Goal: Task Accomplishment & Management: Manage account settings

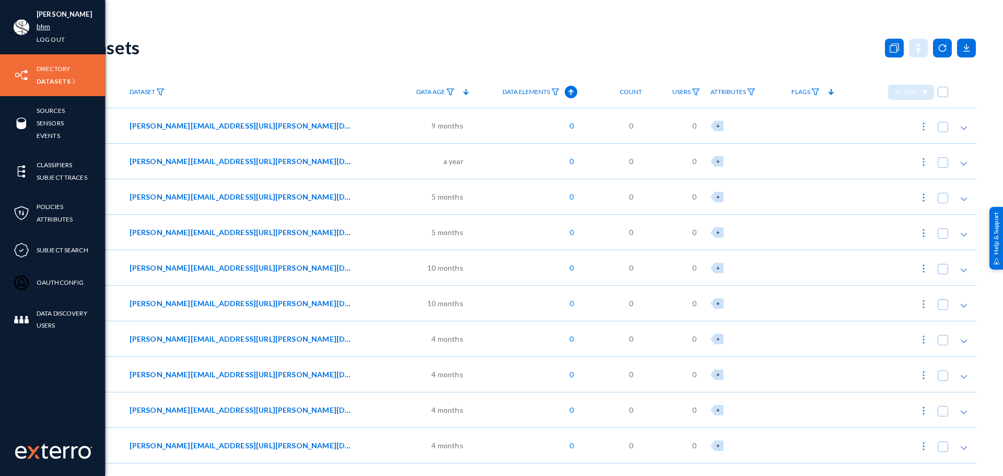
click at [37, 25] on link "bhm" at bounding box center [44, 27] width 14 height 12
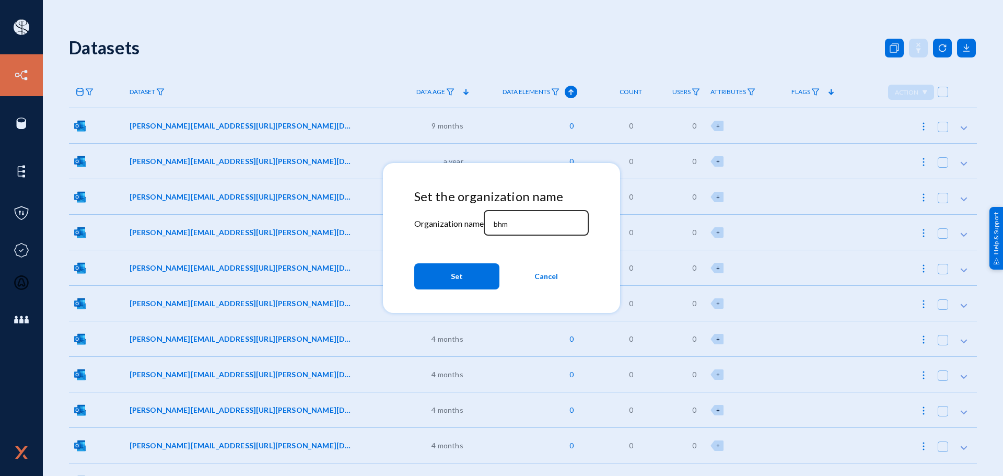
click at [520, 211] on div "bhm" at bounding box center [536, 221] width 94 height 27
type input "[PERSON_NAME]"
click at [477, 279] on button "Set" at bounding box center [456, 276] width 85 height 26
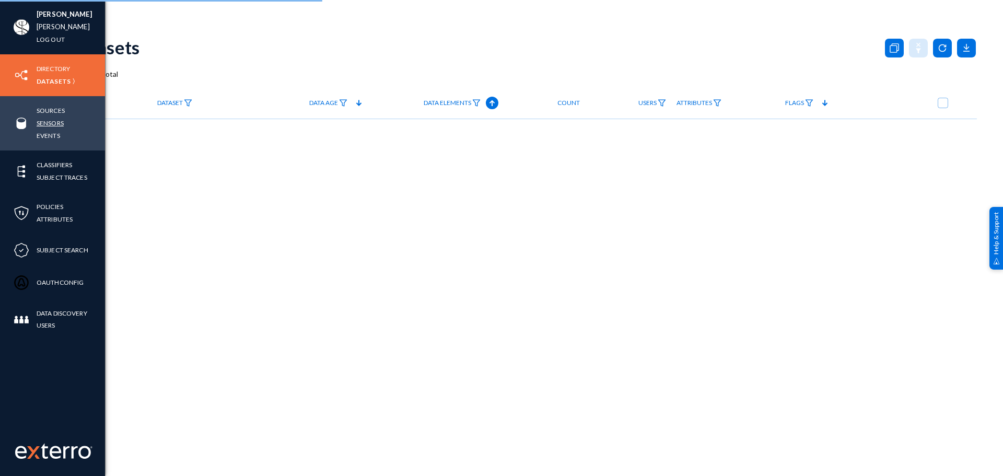
click at [50, 121] on link "Sensors" at bounding box center [50, 123] width 27 height 12
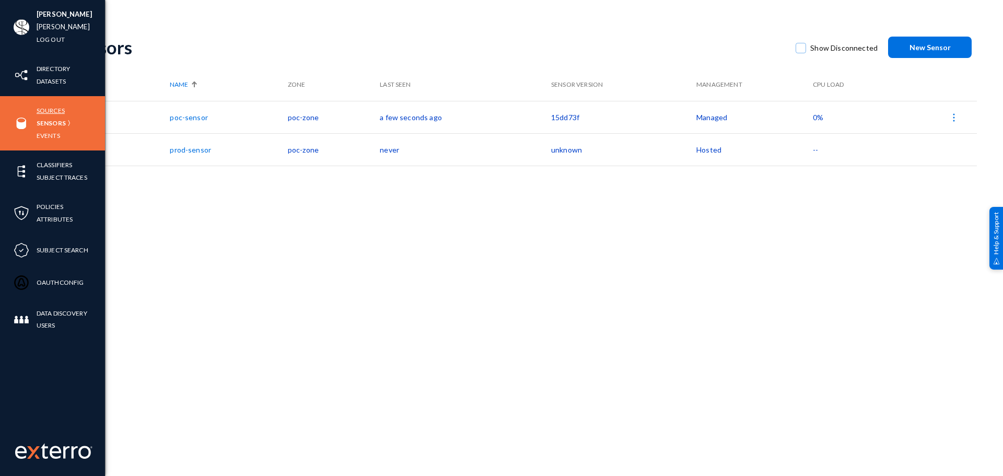
click at [50, 111] on link "Sources" at bounding box center [51, 110] width 28 height 12
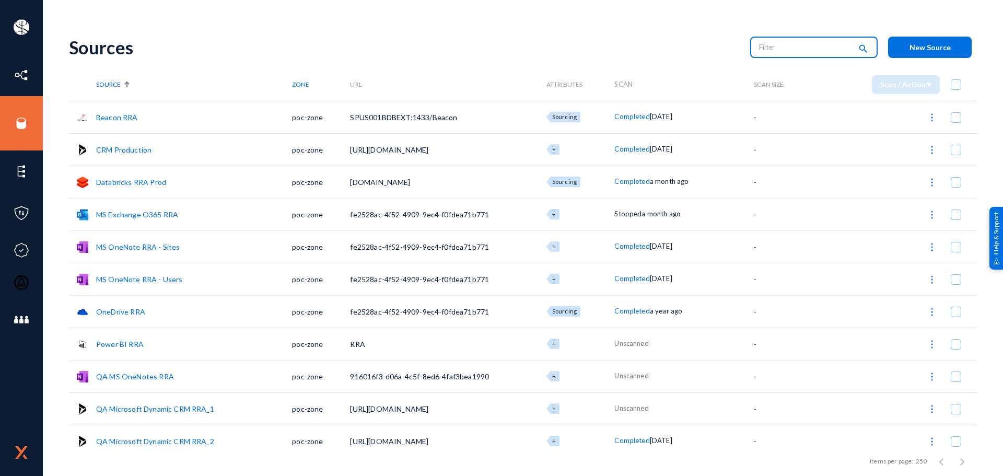
click at [759, 40] on input "text" at bounding box center [805, 47] width 92 height 16
type input "running"
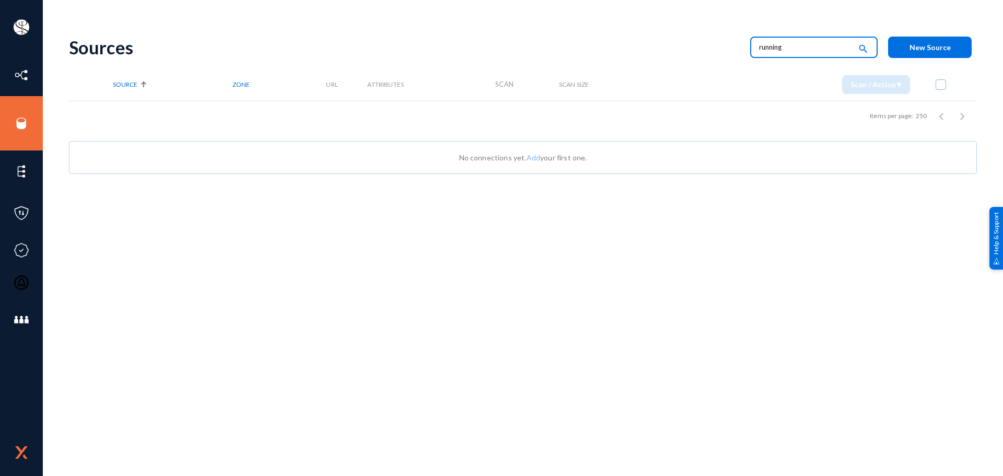
click at [826, 51] on input "running" at bounding box center [805, 47] width 92 height 16
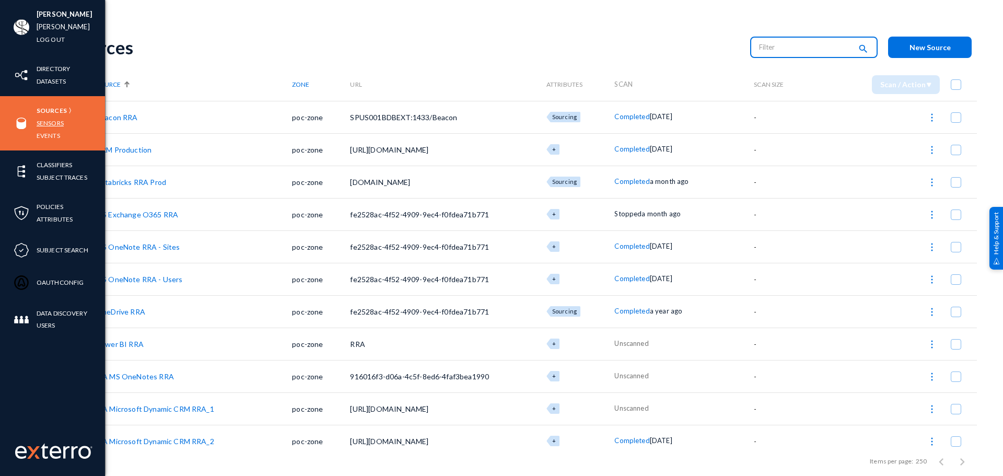
click at [42, 120] on link "Sensors" at bounding box center [50, 123] width 27 height 12
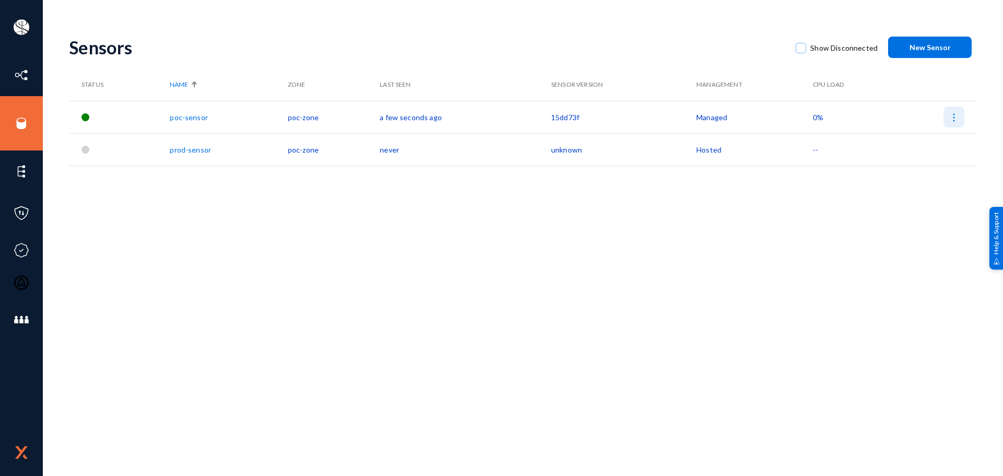
click at [952, 120] on img at bounding box center [954, 117] width 10 height 10
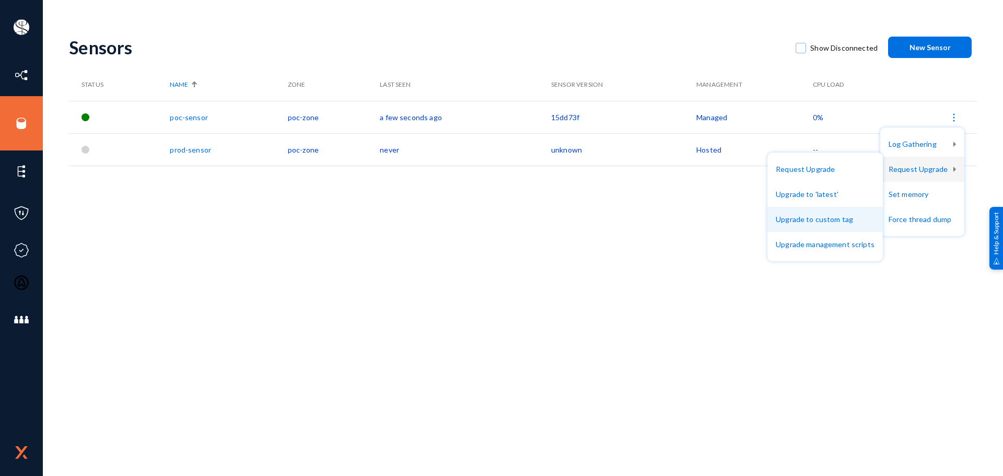
click at [847, 213] on button "Upgrade to custom tag" at bounding box center [824, 219] width 115 height 25
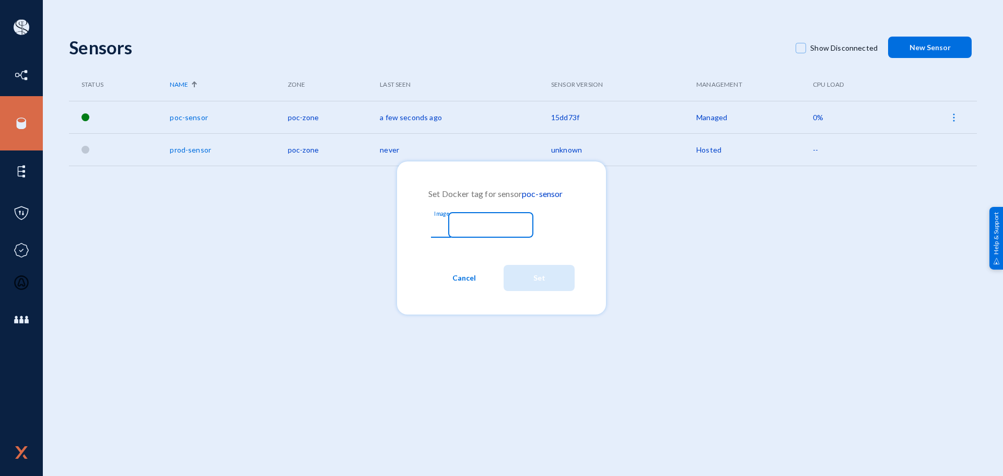
click at [511, 228] on input "Image" at bounding box center [483, 225] width 90 height 9
paste input "8886877"
type input "8886877"
click at [525, 273] on button "Set" at bounding box center [539, 278] width 71 height 26
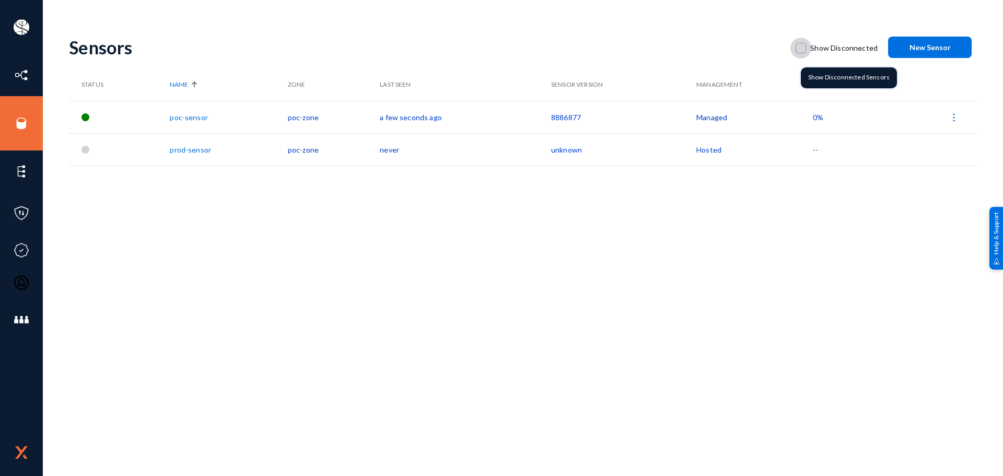
click at [804, 45] on span at bounding box center [801, 48] width 10 height 10
click at [801, 53] on input "Show Disconnected" at bounding box center [800, 53] width 1 height 1
click at [804, 45] on span at bounding box center [801, 48] width 10 height 10
click at [801, 53] on input "Show Disconnected" at bounding box center [800, 53] width 1 height 1
checkbox input "false"
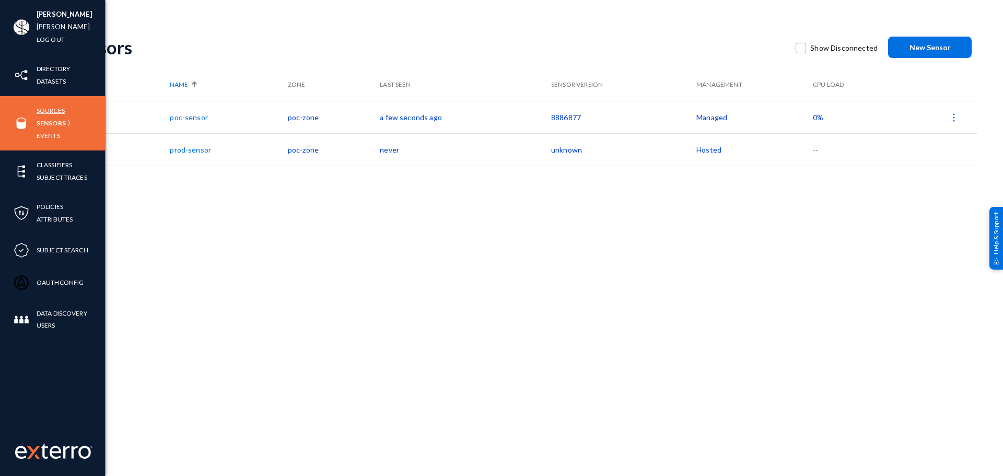
click at [45, 113] on link "Sources" at bounding box center [51, 110] width 28 height 12
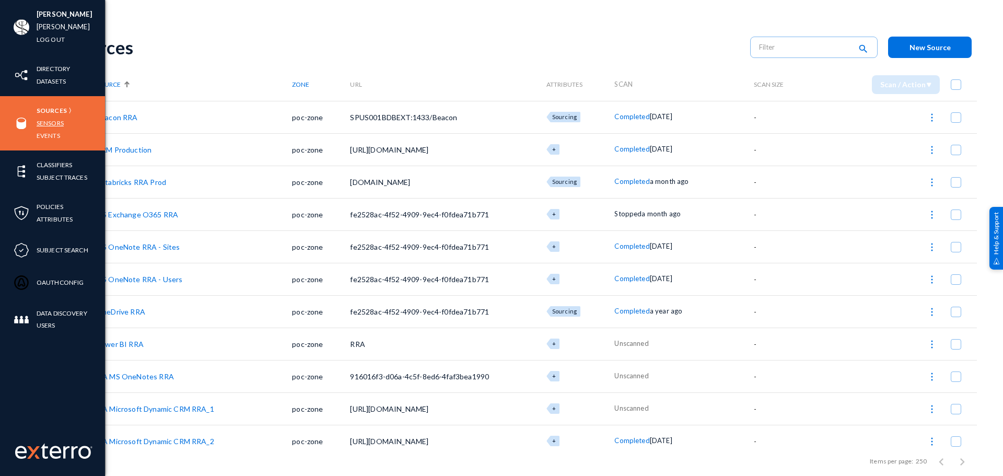
click at [49, 124] on link "Sensors" at bounding box center [50, 123] width 27 height 12
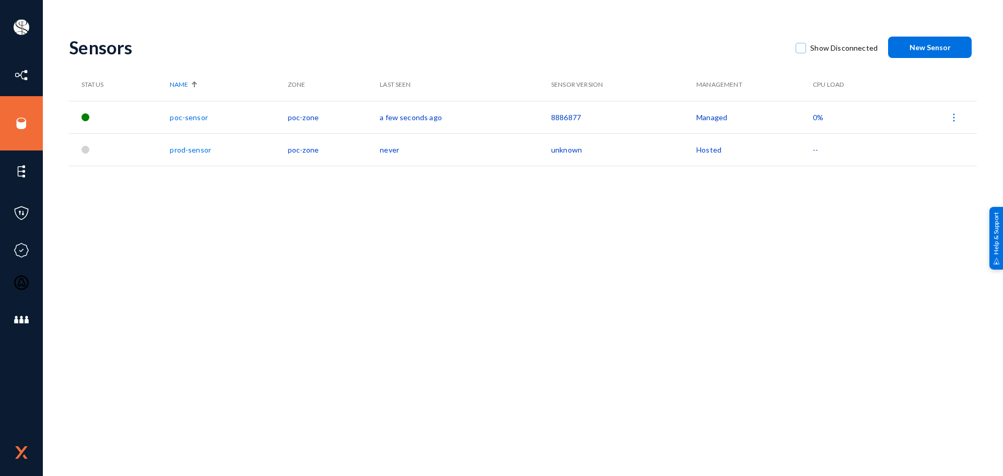
click at [389, 151] on td "never" at bounding box center [465, 149] width 171 height 32
click at [806, 49] on span at bounding box center [801, 48] width 10 height 10
click at [801, 53] on input "Show Disconnected" at bounding box center [800, 53] width 1 height 1
click at [806, 49] on span at bounding box center [801, 48] width 10 height 10
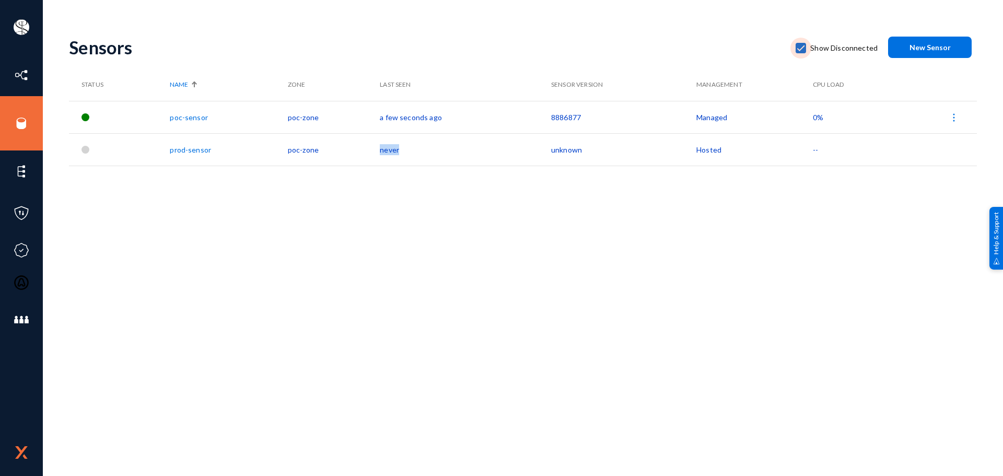
click at [801, 53] on input "Show Disconnected" at bounding box center [800, 53] width 1 height 1
checkbox input "false"
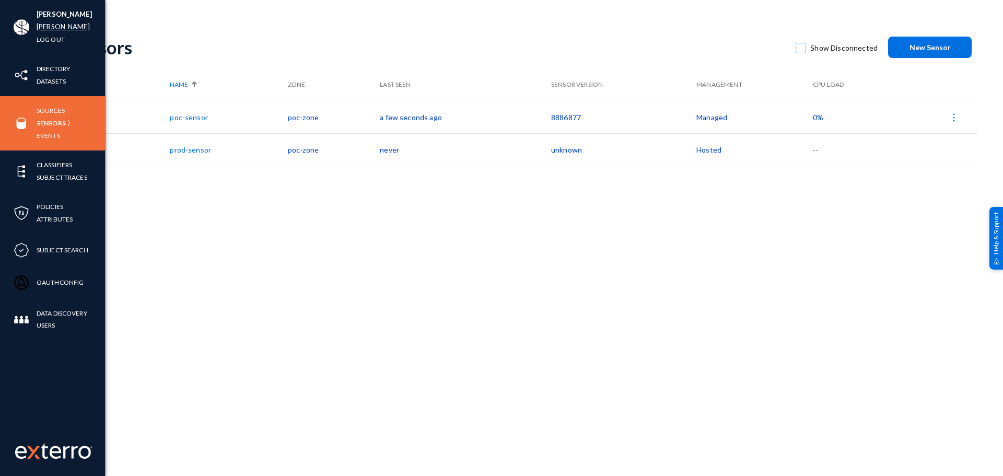
click at [48, 29] on link "[PERSON_NAME]" at bounding box center [63, 27] width 53 height 12
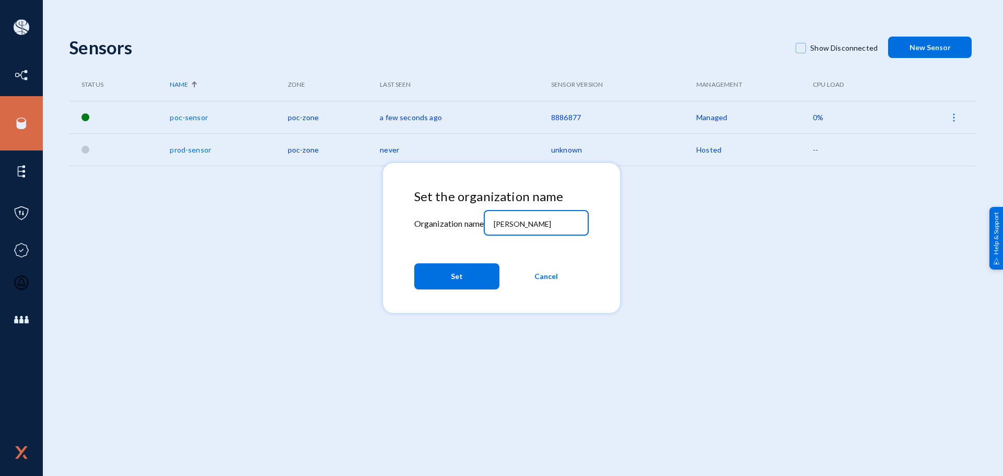
click at [535, 222] on input "[PERSON_NAME]" at bounding box center [539, 223] width 90 height 9
type input "tandl"
click at [469, 268] on button "Set" at bounding box center [456, 276] width 85 height 26
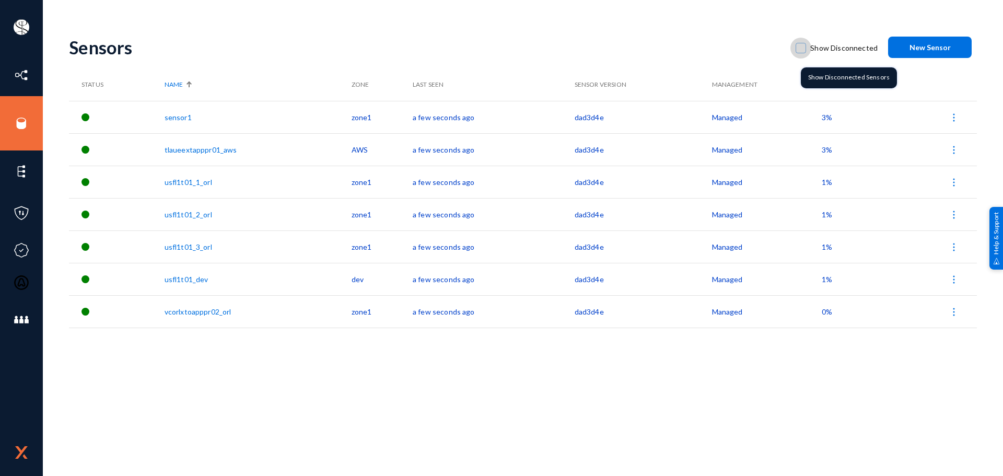
click at [806, 51] on span at bounding box center [801, 48] width 10 height 10
click at [801, 53] on input "Show Disconnected" at bounding box center [800, 53] width 1 height 1
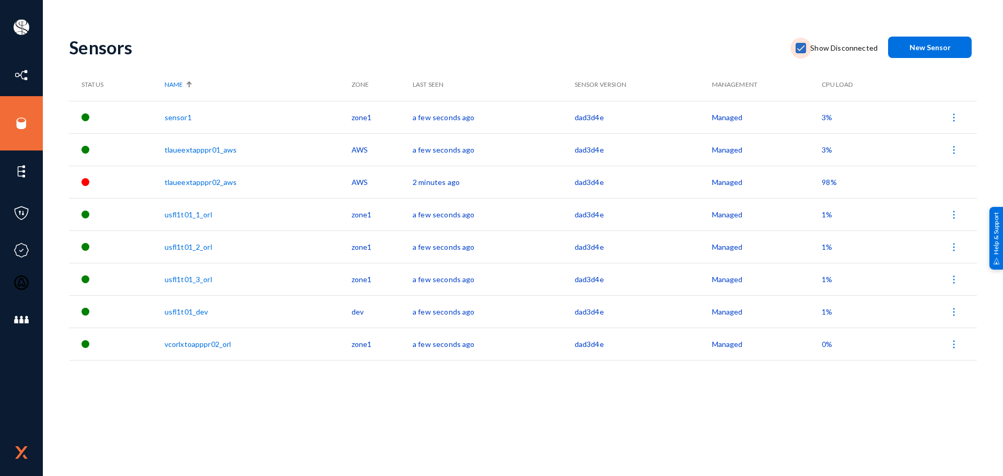
click at [806, 51] on span at bounding box center [801, 48] width 10 height 10
click at [801, 53] on input "Show Disconnected" at bounding box center [800, 53] width 1 height 1
checkbox input "false"
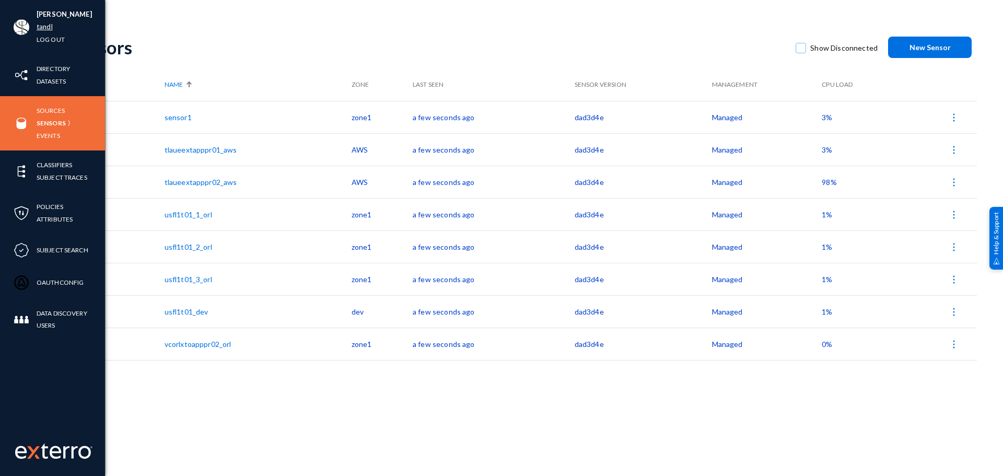
click at [43, 25] on link "tandl" at bounding box center [45, 27] width 16 height 12
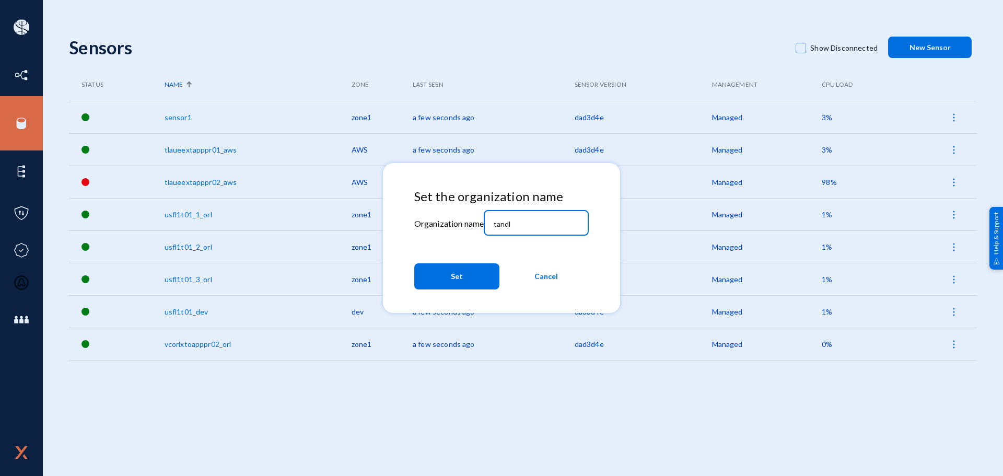
click at [536, 220] on input "tandl" at bounding box center [539, 223] width 90 height 9
type input "[PERSON_NAME]"
click at [460, 288] on button "Set" at bounding box center [456, 276] width 85 height 26
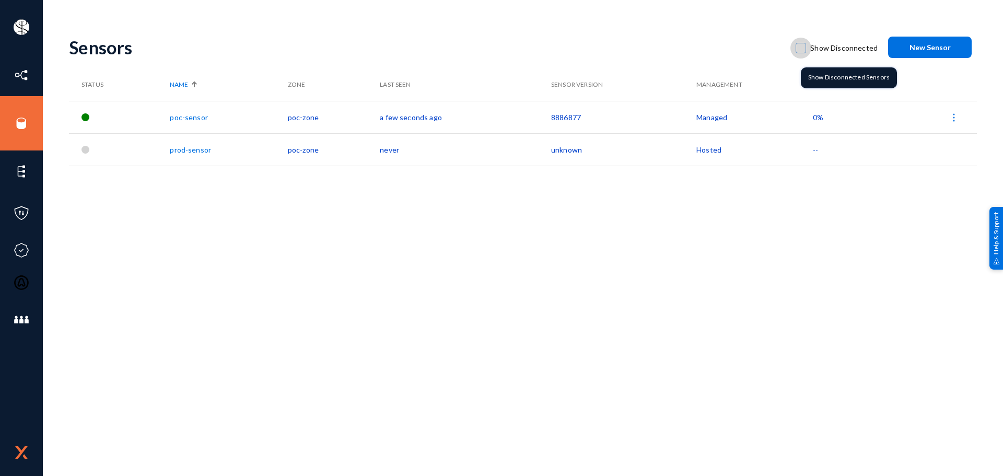
click at [805, 46] on span at bounding box center [801, 48] width 10 height 10
click at [801, 53] on input "Show Disconnected" at bounding box center [800, 53] width 1 height 1
click at [802, 51] on span at bounding box center [801, 48] width 10 height 10
click at [801, 53] on input "Show Disconnected" at bounding box center [800, 53] width 1 height 1
checkbox input "false"
